Goal: Information Seeking & Learning: Learn about a topic

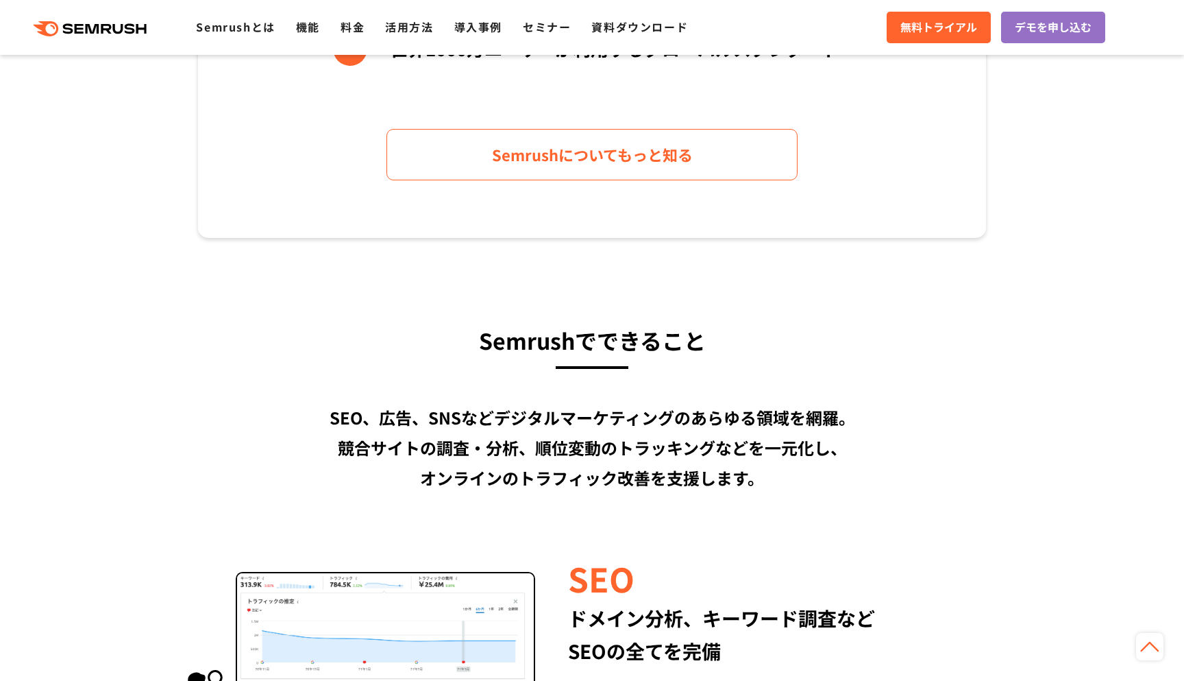
scroll to position [27, 0]
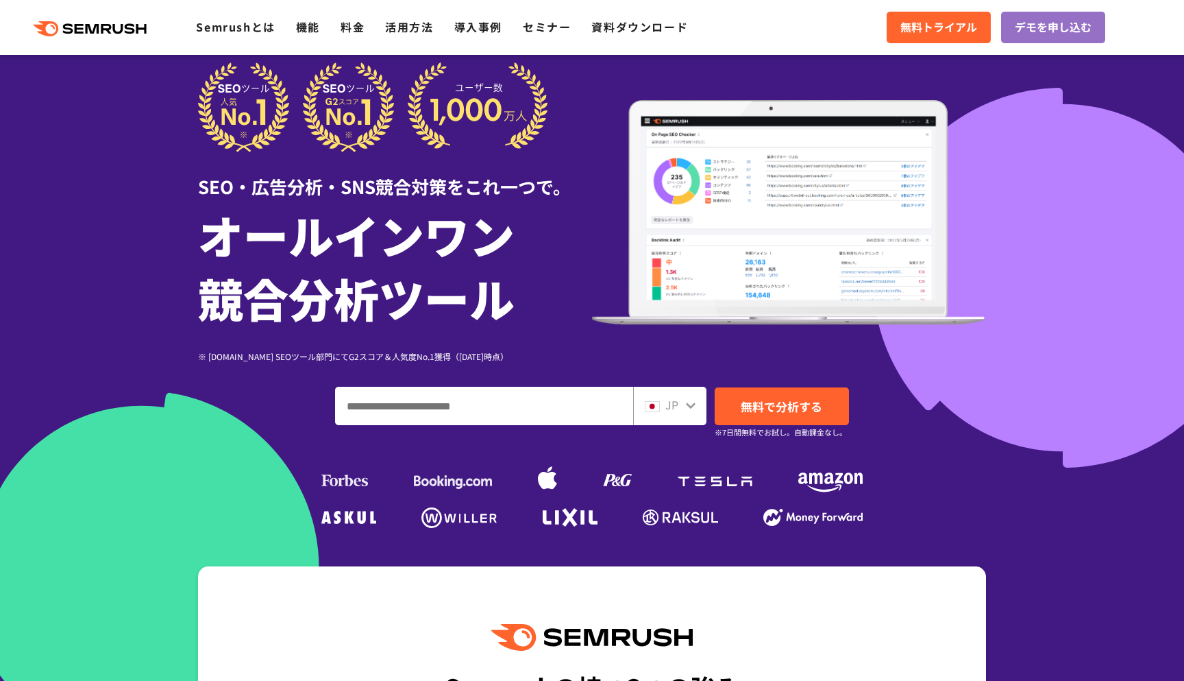
click at [592, 398] on input "ドメイン、キーワードまたはURLを入力してください" at bounding box center [484, 405] width 297 height 37
click at [646, 399] on span at bounding box center [652, 404] width 15 height 16
click at [681, 400] on div "JP" at bounding box center [667, 405] width 44 height 18
click at [690, 409] on icon at bounding box center [690, 405] width 11 height 11
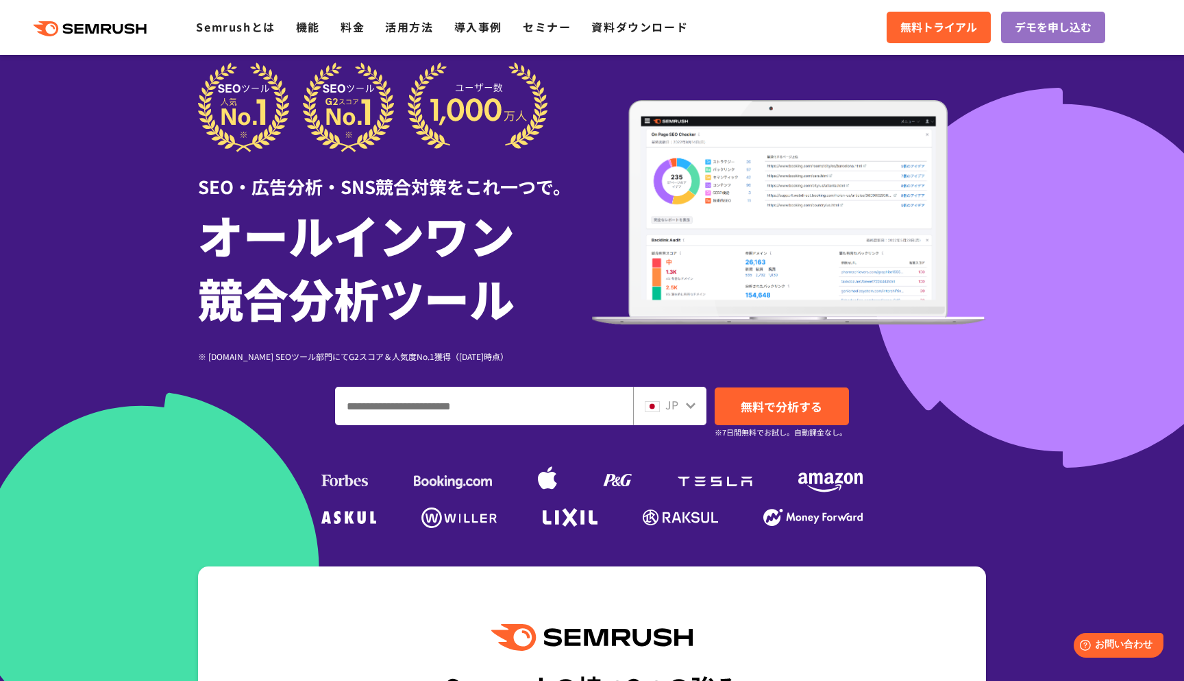
click at [692, 406] on icon at bounding box center [690, 405] width 11 height 11
click at [654, 406] on img at bounding box center [652, 406] width 15 height 11
click at [441, 413] on input "ドメイン、キーワードまたはURLを入力してください" at bounding box center [484, 405] width 297 height 37
paste input "**********"
type input "**********"
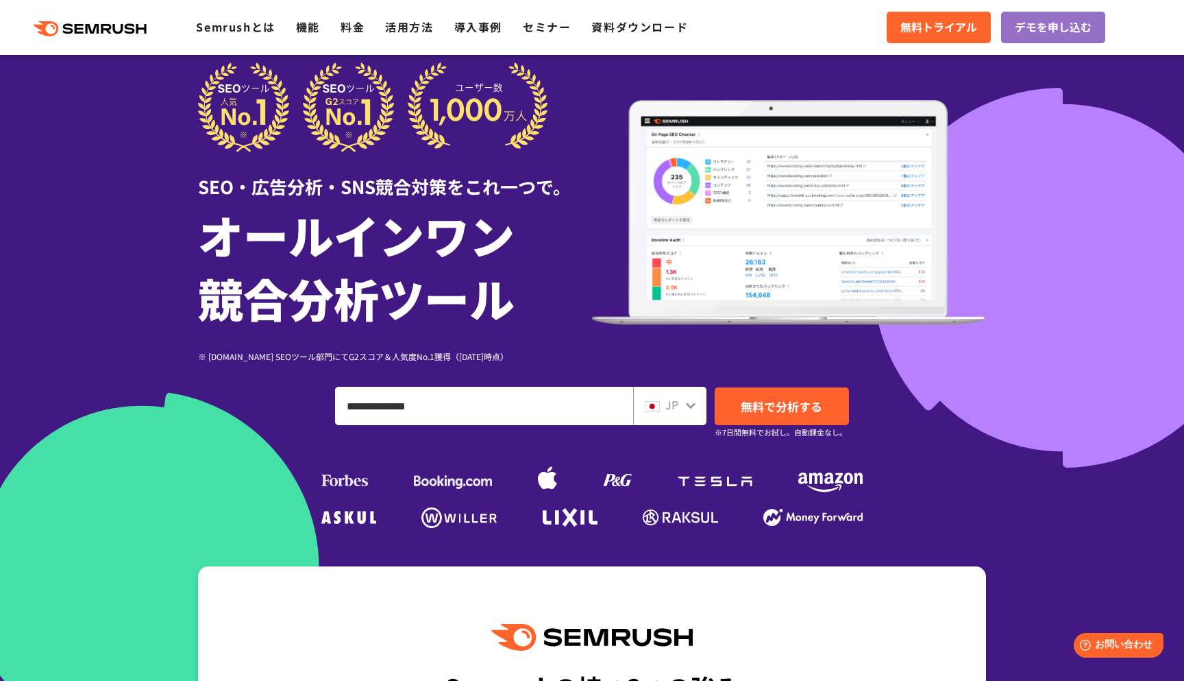
click at [674, 402] on span "JP" at bounding box center [672, 404] width 13 height 16
click at [690, 405] on icon at bounding box center [691, 405] width 10 height 6
click at [740, 405] on link "無料で分析する" at bounding box center [782, 406] width 134 height 38
